Goal: Check status: Check status

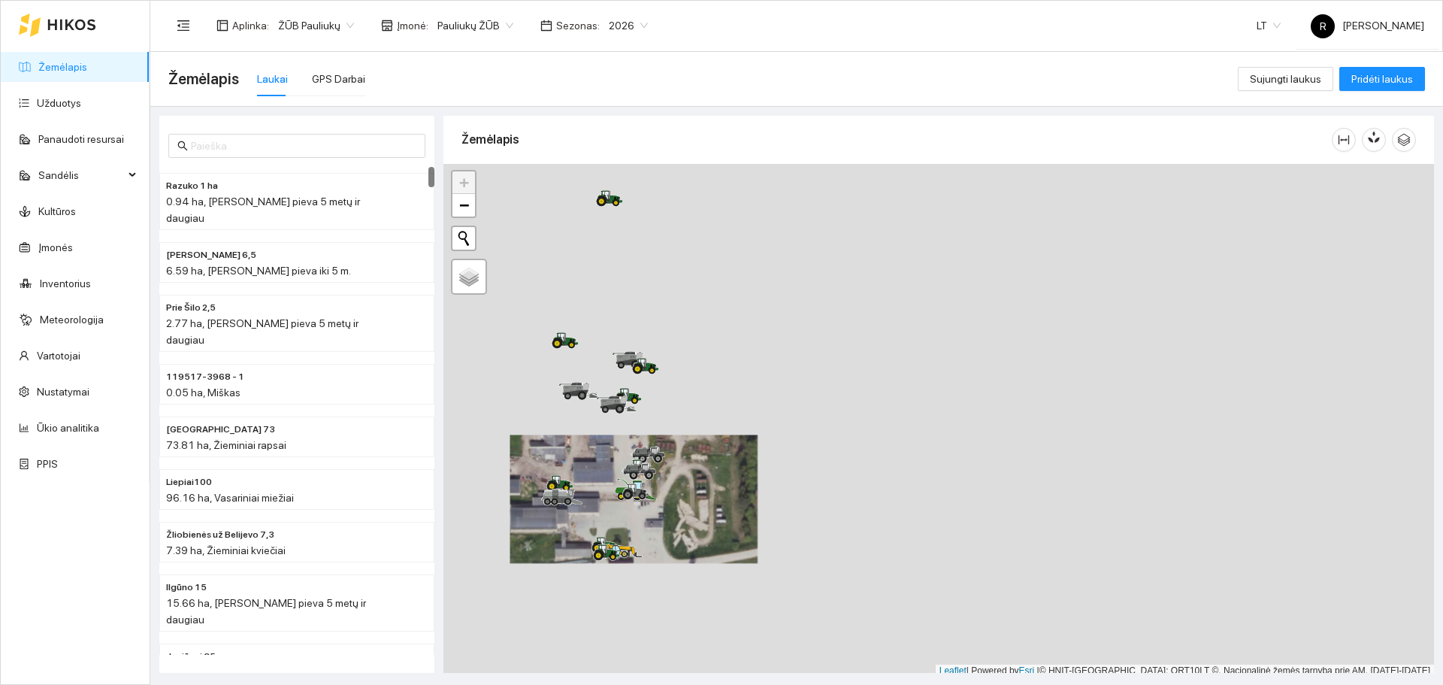
scroll to position [5, 0]
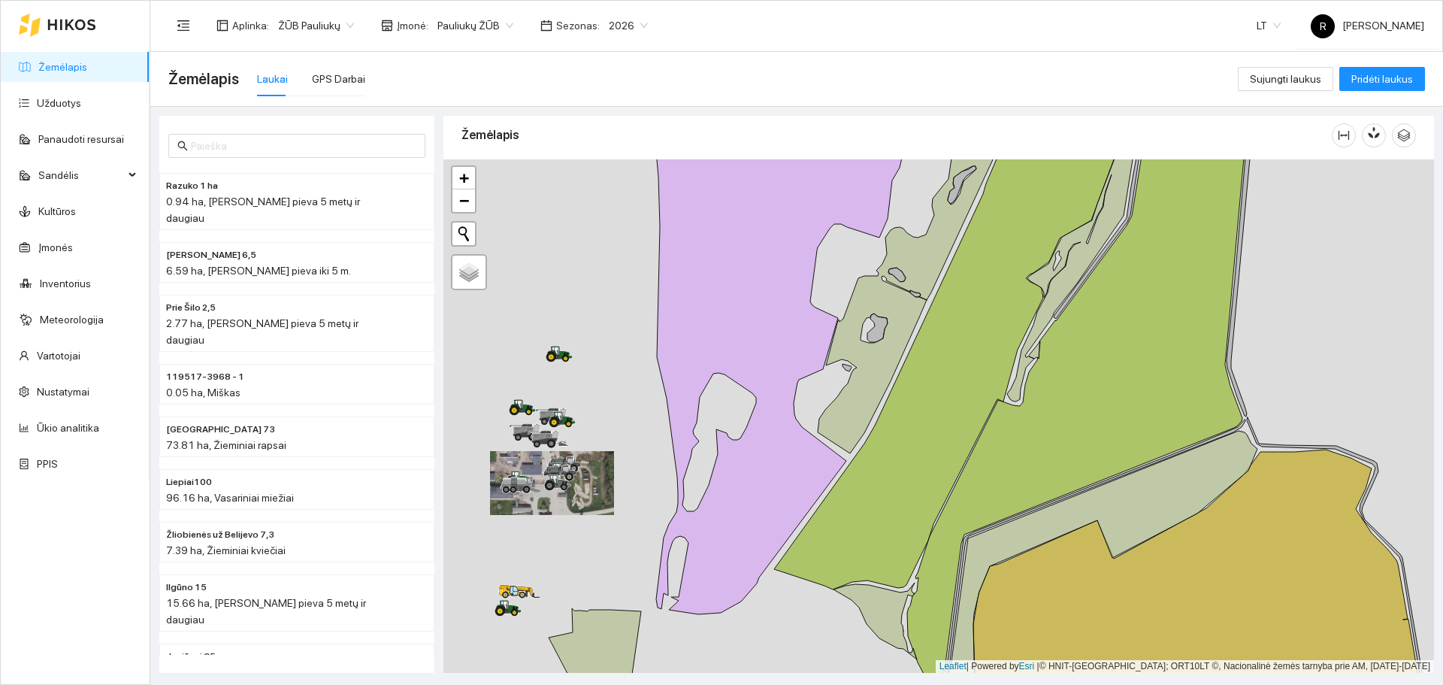
click at [590, 318] on div at bounding box center [938, 415] width 990 height 513
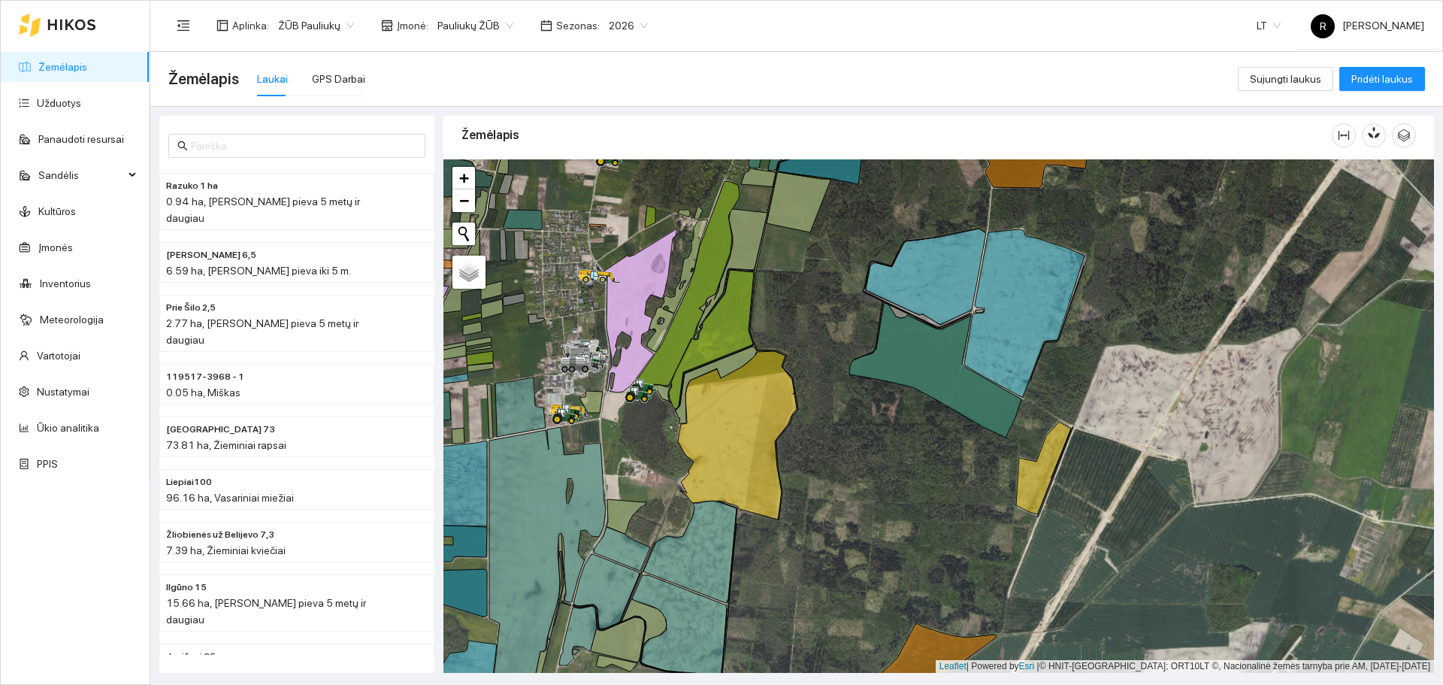
drag, startPoint x: 833, startPoint y: 373, endPoint x: 988, endPoint y: 538, distance: 227.0
click at [988, 538] on div at bounding box center [938, 415] width 990 height 513
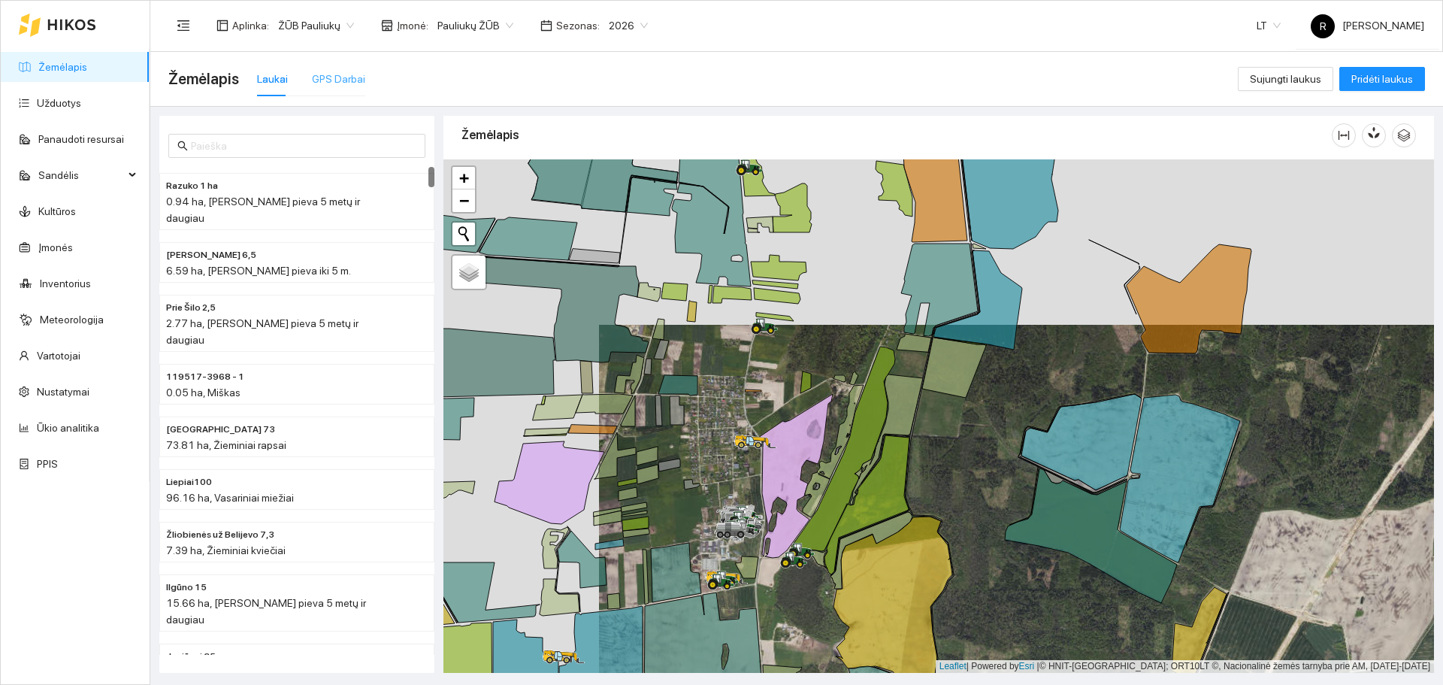
click at [322, 68] on div "GPS Darbai" at bounding box center [338, 79] width 53 height 35
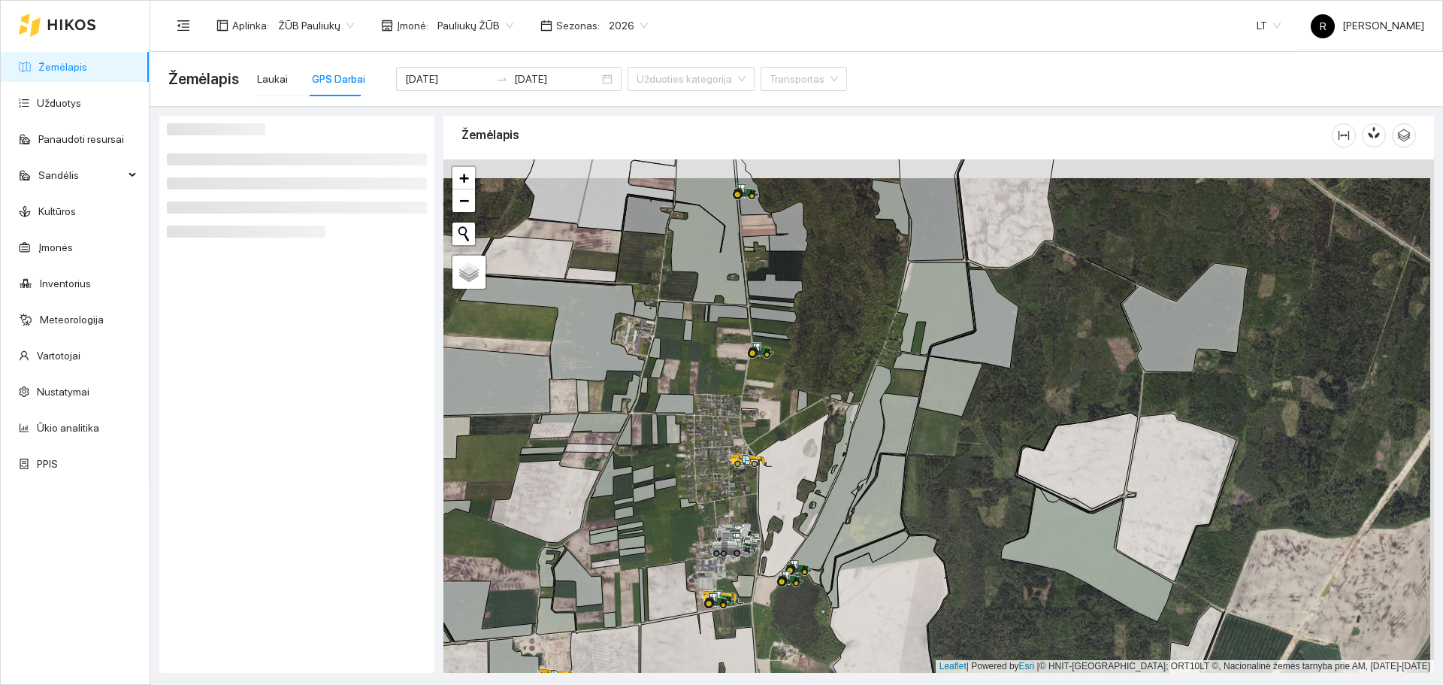
drag, startPoint x: 869, startPoint y: 290, endPoint x: 858, endPoint y: 363, distance: 73.6
click at [858, 363] on div at bounding box center [938, 415] width 990 height 513
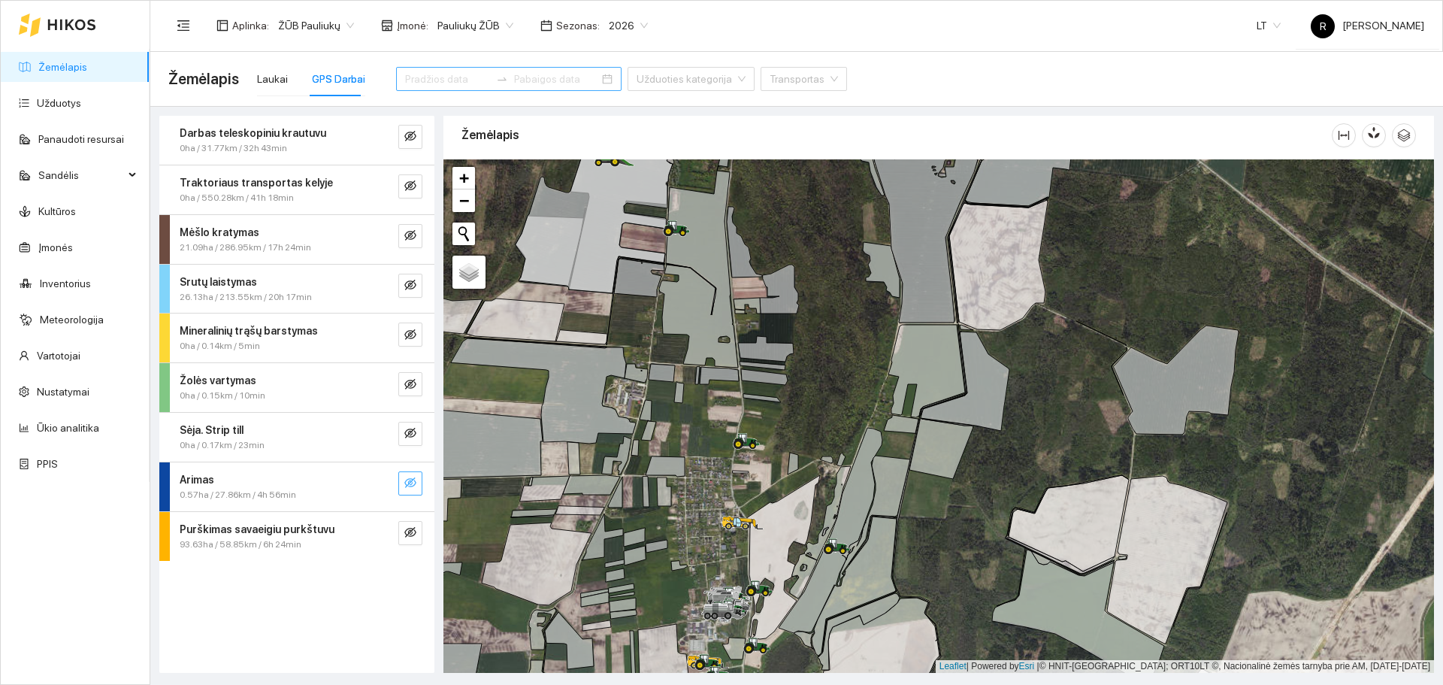
click at [415, 478] on icon "eye-invisible" at bounding box center [410, 482] width 12 height 12
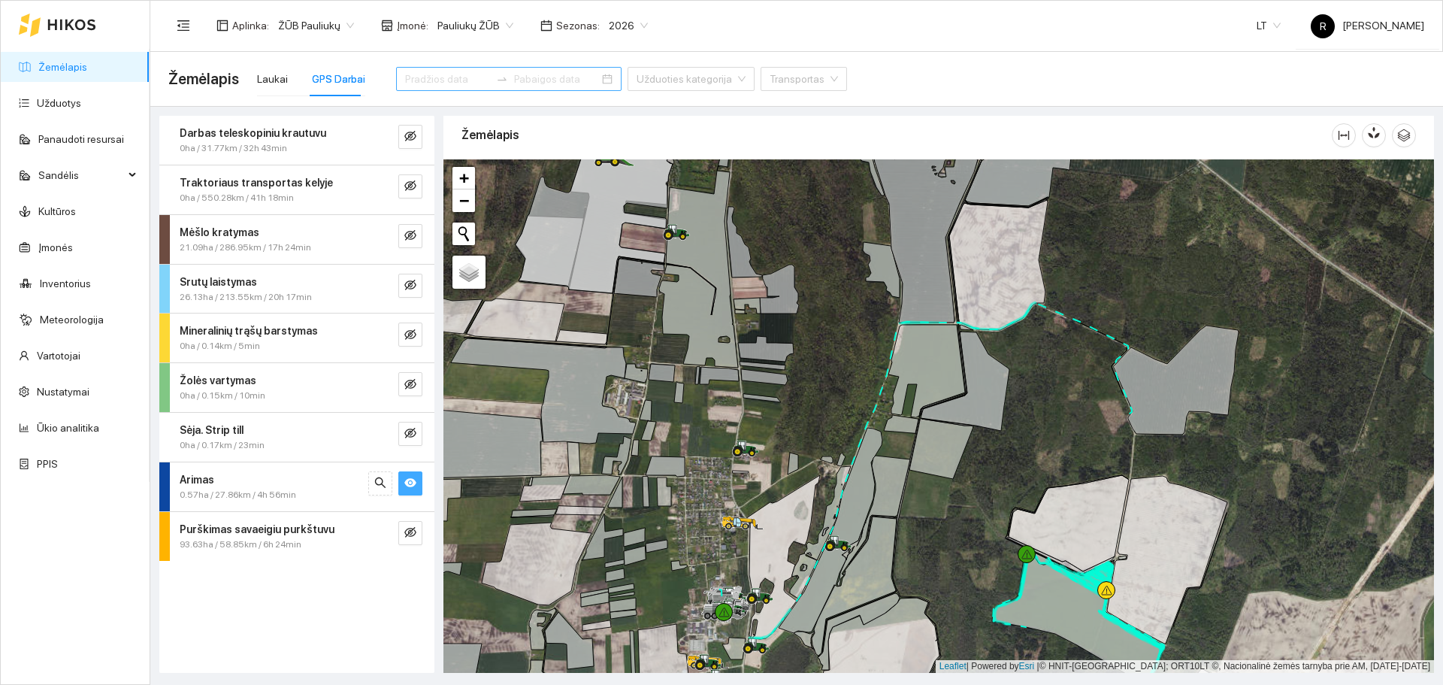
click at [410, 478] on icon "eye" at bounding box center [410, 482] width 12 height 12
click at [408, 290] on icon "eye-invisible" at bounding box center [410, 285] width 12 height 12
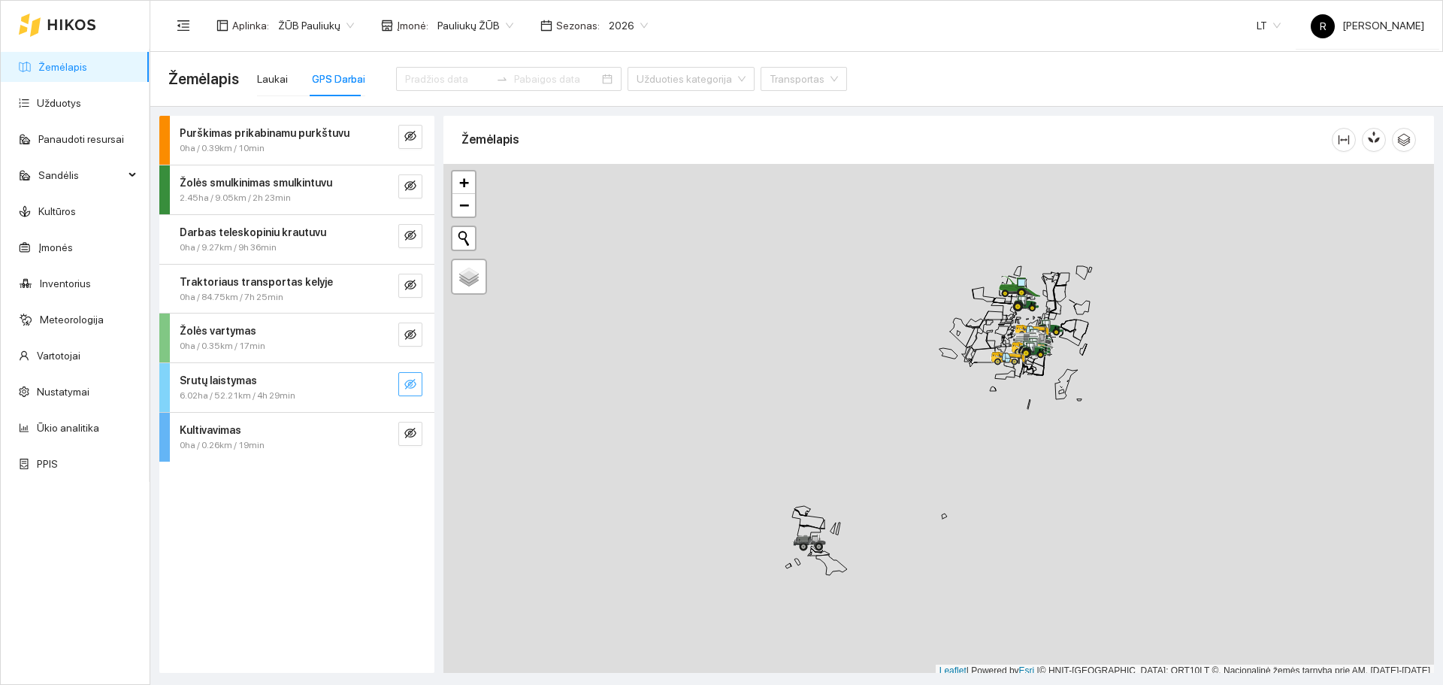
click at [410, 378] on icon "eye-invisible" at bounding box center [410, 384] width 12 height 12
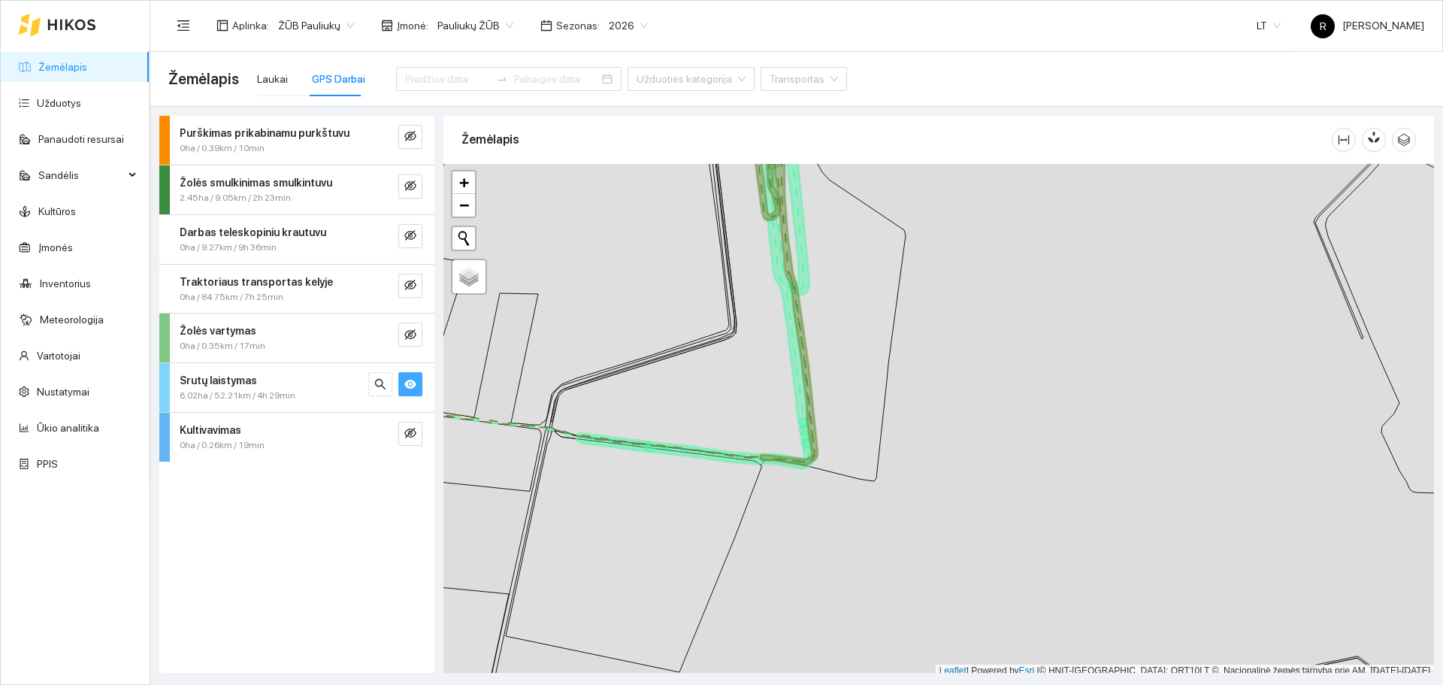
scroll to position [5, 0]
drag, startPoint x: 984, startPoint y: 350, endPoint x: 1128, endPoint y: 462, distance: 182.0
click at [1128, 462] on div at bounding box center [938, 415] width 990 height 513
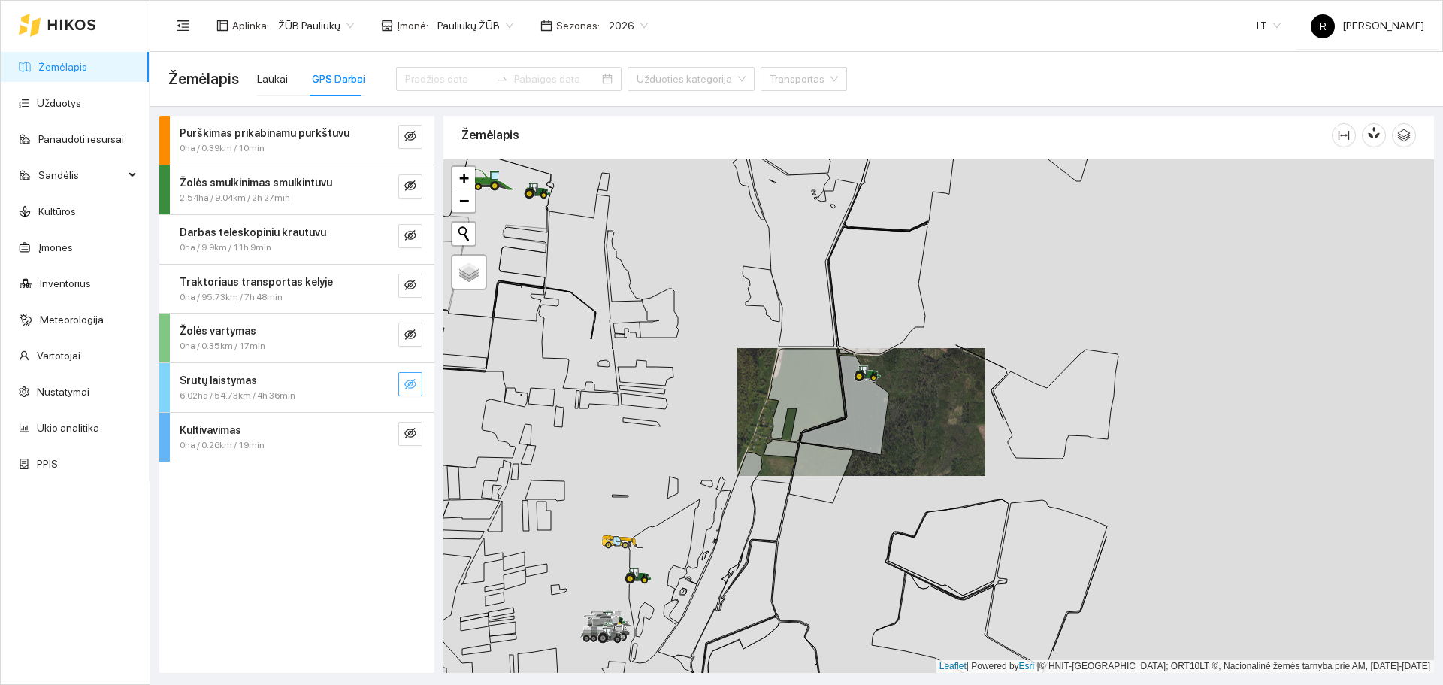
click at [400, 376] on button "button" at bounding box center [410, 384] width 24 height 24
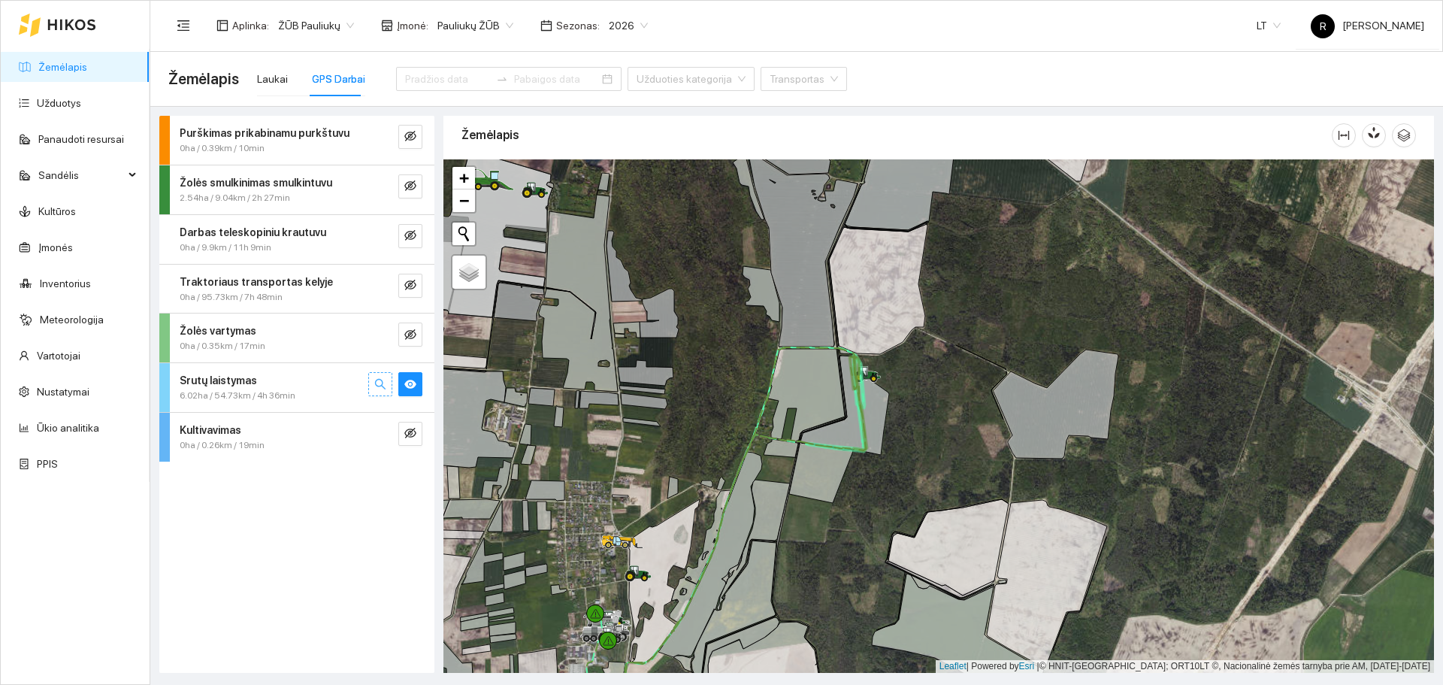
click at [370, 384] on button "button" at bounding box center [380, 384] width 24 height 24
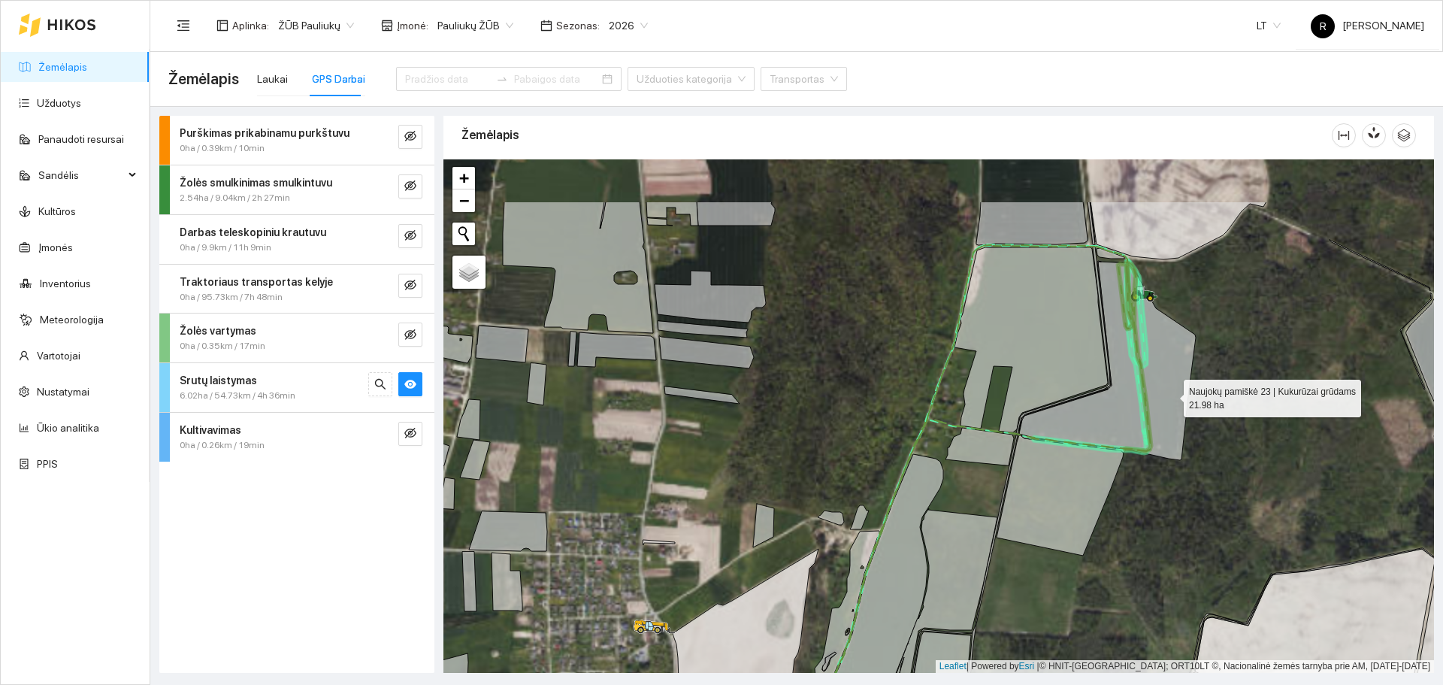
drag, startPoint x: 1223, startPoint y: 320, endPoint x: 1162, endPoint y: 395, distance: 96.2
click at [1162, 395] on icon at bounding box center [1107, 360] width 177 height 198
